Goal: Obtain resource: Obtain resource

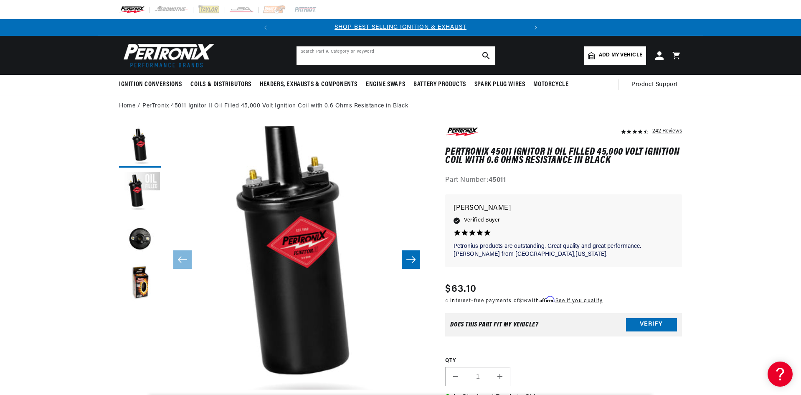
click at [330, 57] on input "text" at bounding box center [396, 55] width 199 height 18
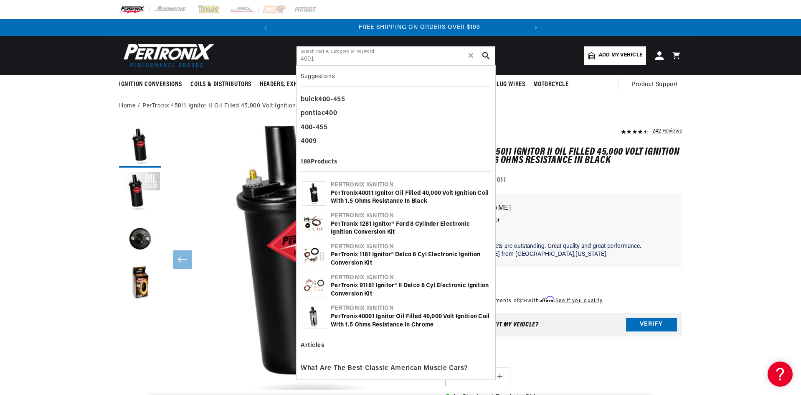
scroll to position [0, 253]
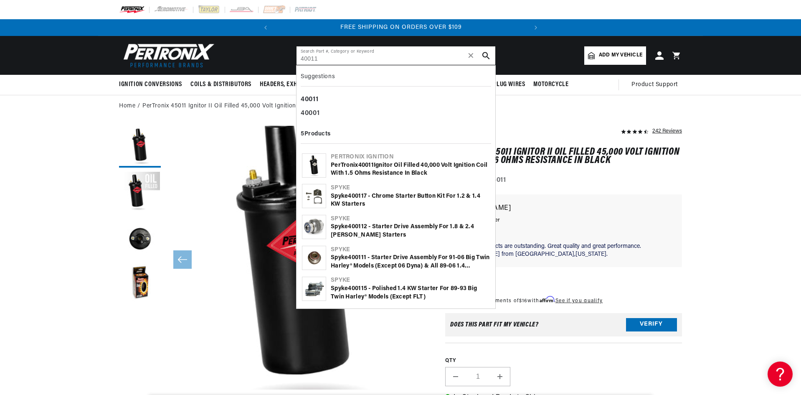
type input "40011"
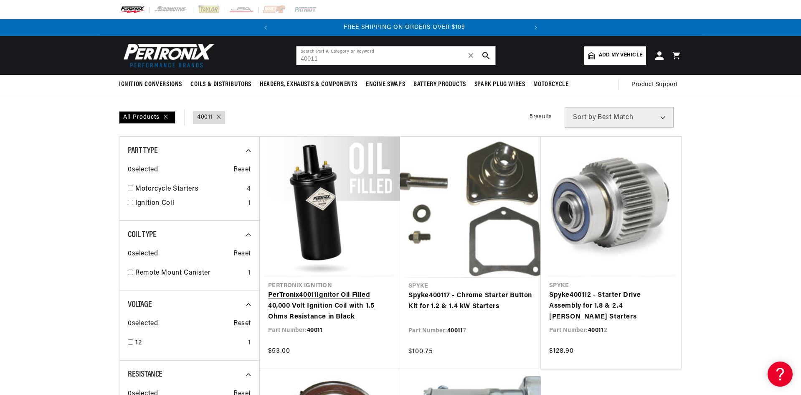
scroll to position [0, 253]
click at [350, 303] on link "PerTronix 40011 Ignitor Oil Filled 40,000 Volt Ignition Coil with 1.5 Ohms Resi…" at bounding box center [330, 306] width 124 height 32
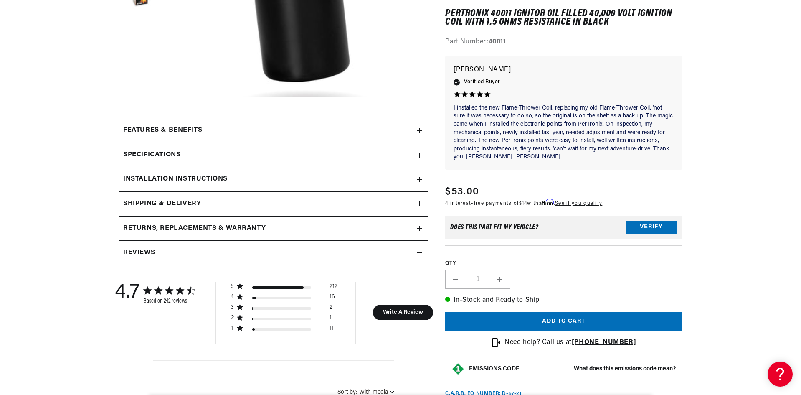
scroll to position [0, 253]
click at [420, 179] on icon at bounding box center [419, 179] width 5 height 0
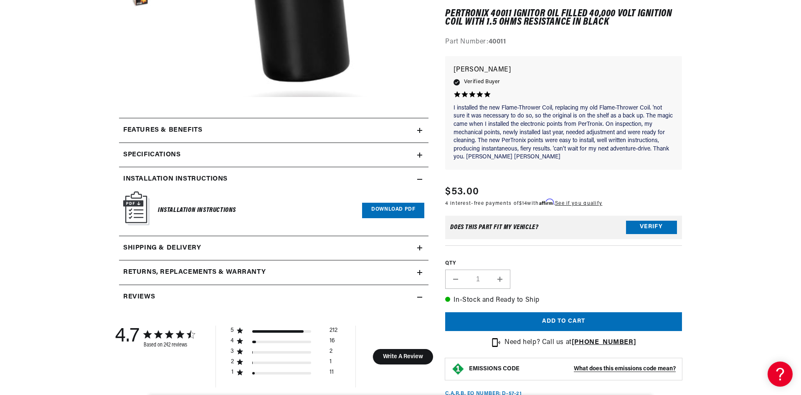
click at [394, 207] on link "Download PDF" at bounding box center [393, 210] width 62 height 15
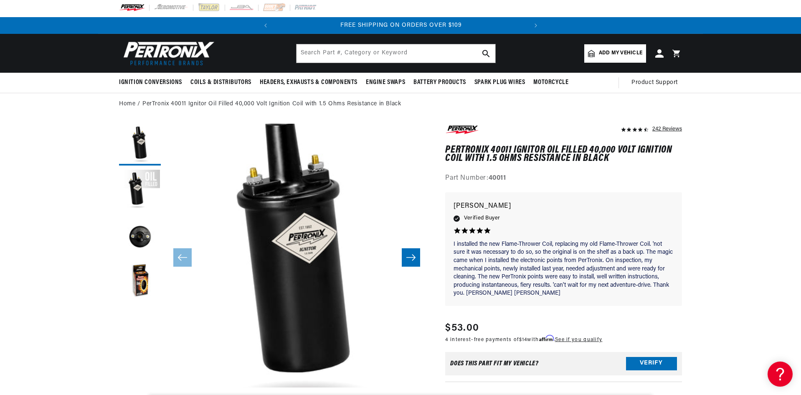
scroll to position [0, 0]
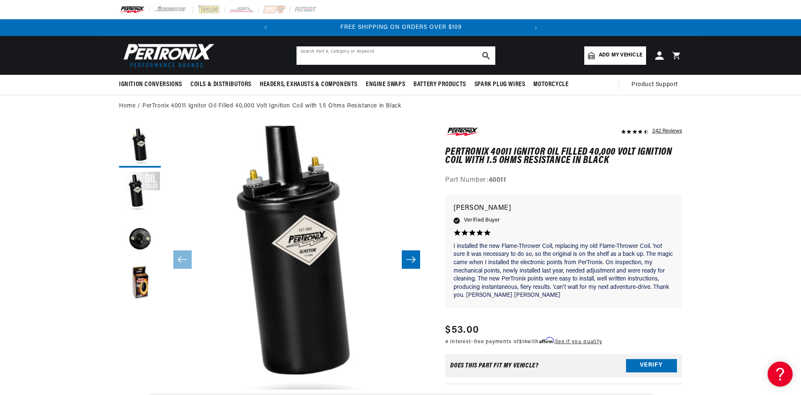
click at [313, 56] on input "text" at bounding box center [396, 55] width 199 height 18
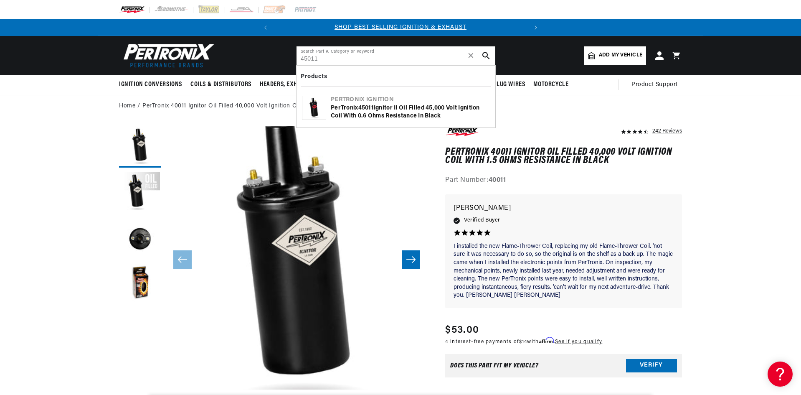
type input "45011"
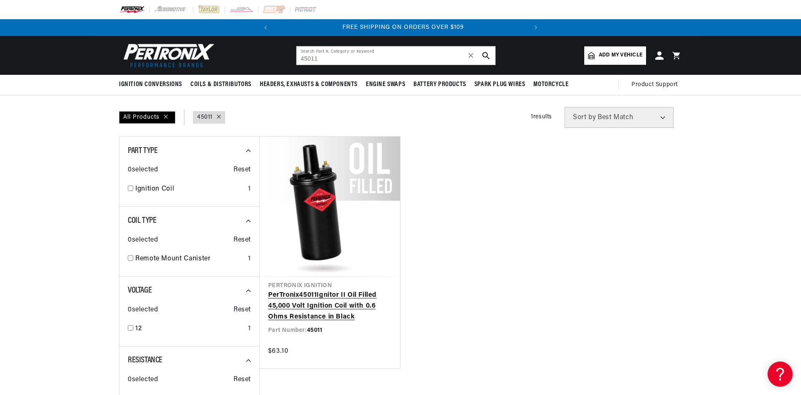
scroll to position [0, 253]
click at [325, 290] on link "PerTronix 45011 Ignitor II Oil Filled 45,000 Volt Ignition Coil with 0.6 Ohms R…" at bounding box center [330, 306] width 124 height 32
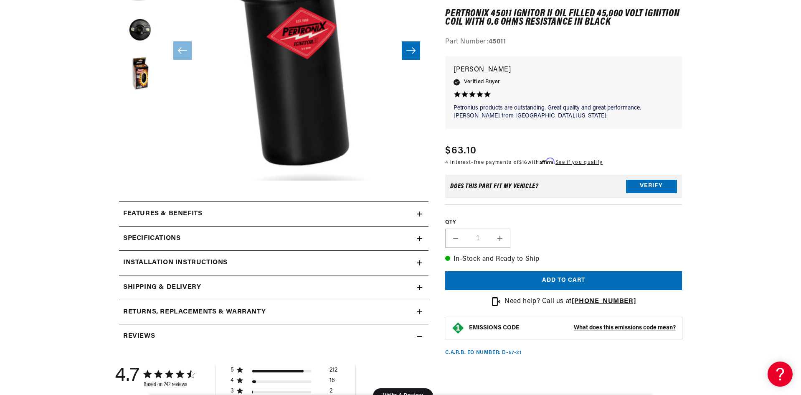
scroll to position [0, 253]
click at [198, 261] on h2 "Installation instructions" at bounding box center [175, 262] width 104 height 11
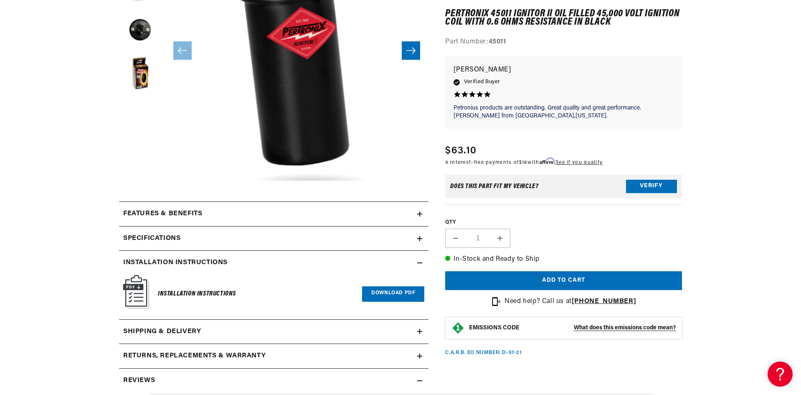
click at [375, 294] on link "Download PDF" at bounding box center [393, 293] width 62 height 15
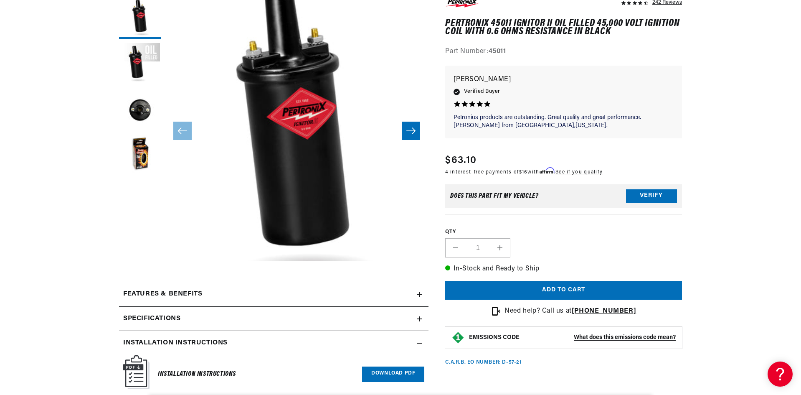
scroll to position [167, 0]
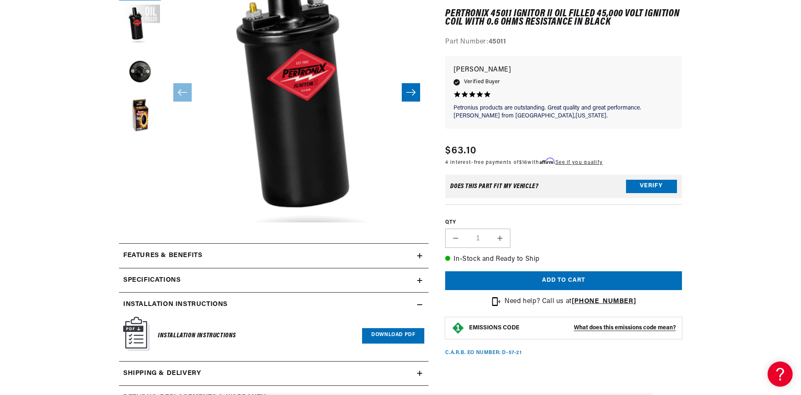
click at [165, 279] on h2 "Specifications" at bounding box center [151, 280] width 57 height 11
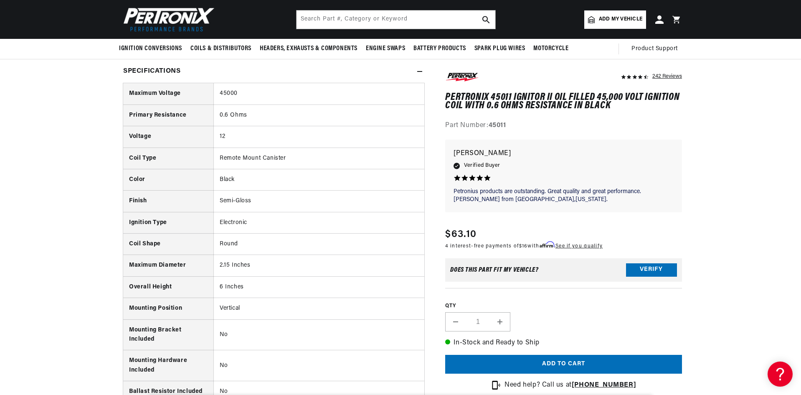
scroll to position [0, 2]
